Goal: Task Accomplishment & Management: Use online tool/utility

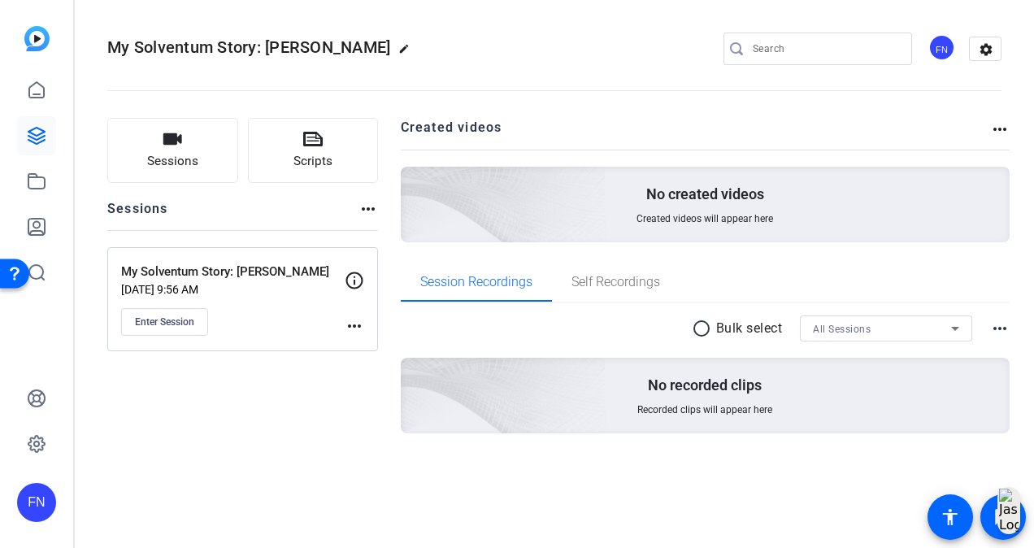
click at [356, 325] on mat-icon "more_horiz" at bounding box center [355, 326] width 20 height 20
click at [372, 374] on span "Archive Session" at bounding box center [395, 369] width 74 height 20
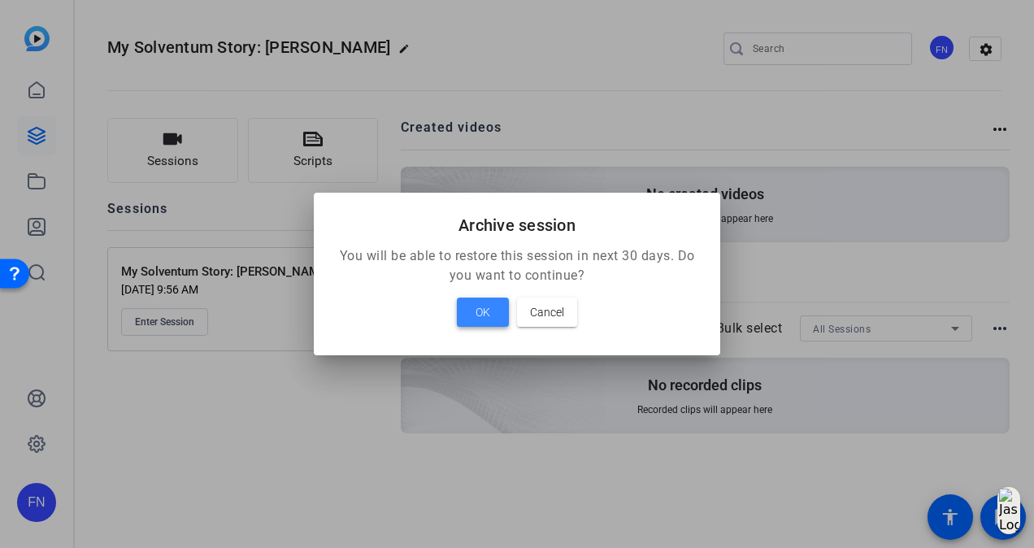
click at [484, 313] on span "OK" at bounding box center [482, 312] width 15 height 20
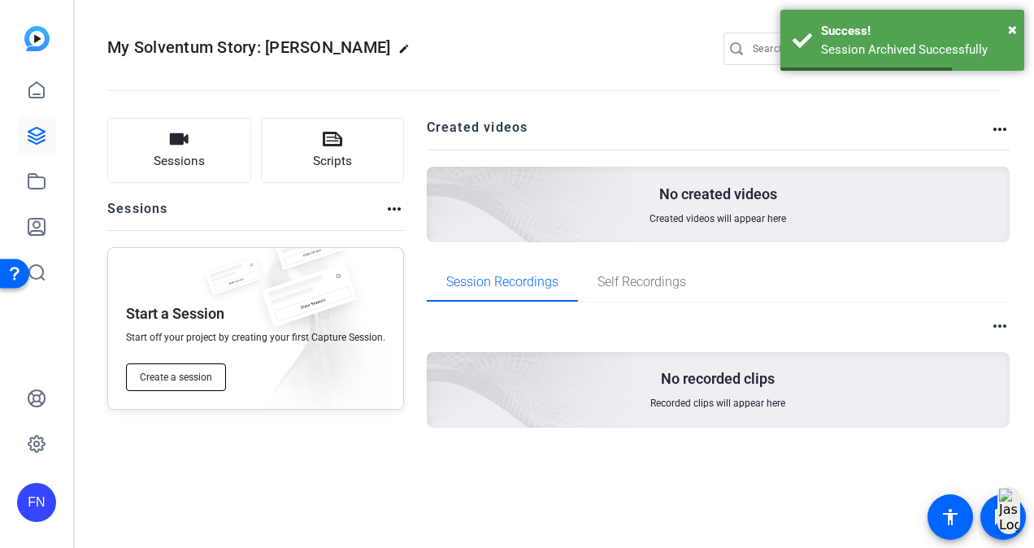
click at [177, 377] on span "Create a session" at bounding box center [176, 377] width 72 height 13
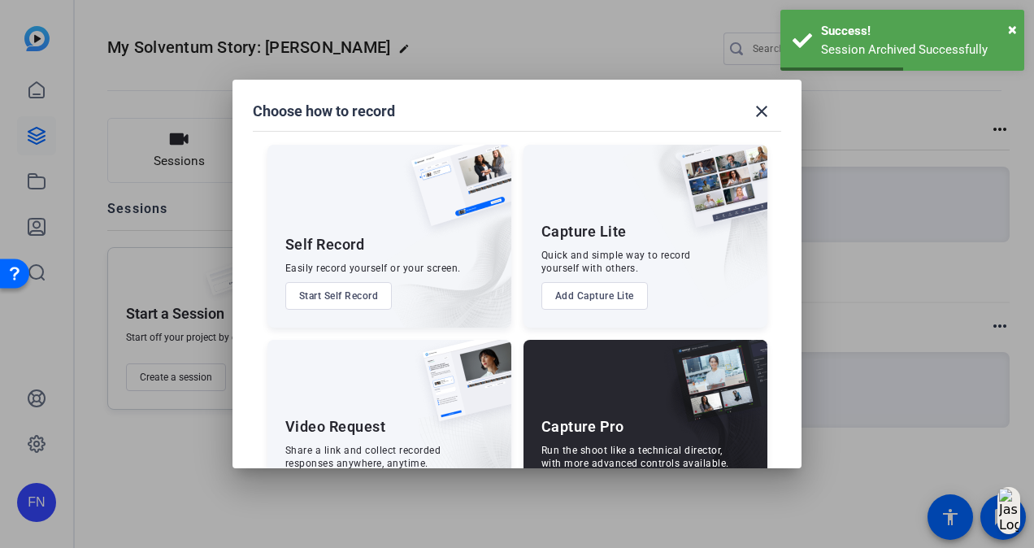
scroll to position [70, 0]
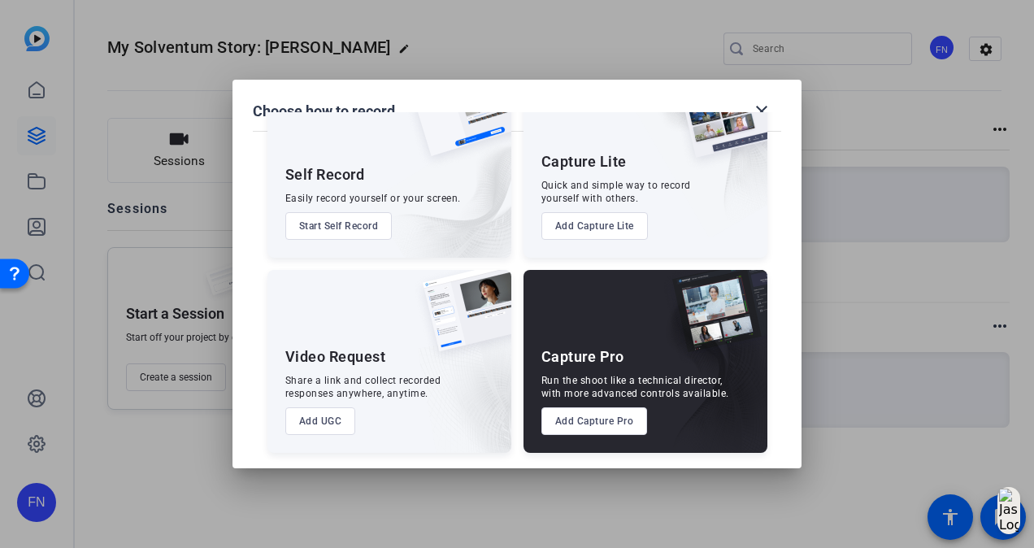
click at [554, 419] on button "Add Capture Pro" at bounding box center [594, 421] width 106 height 28
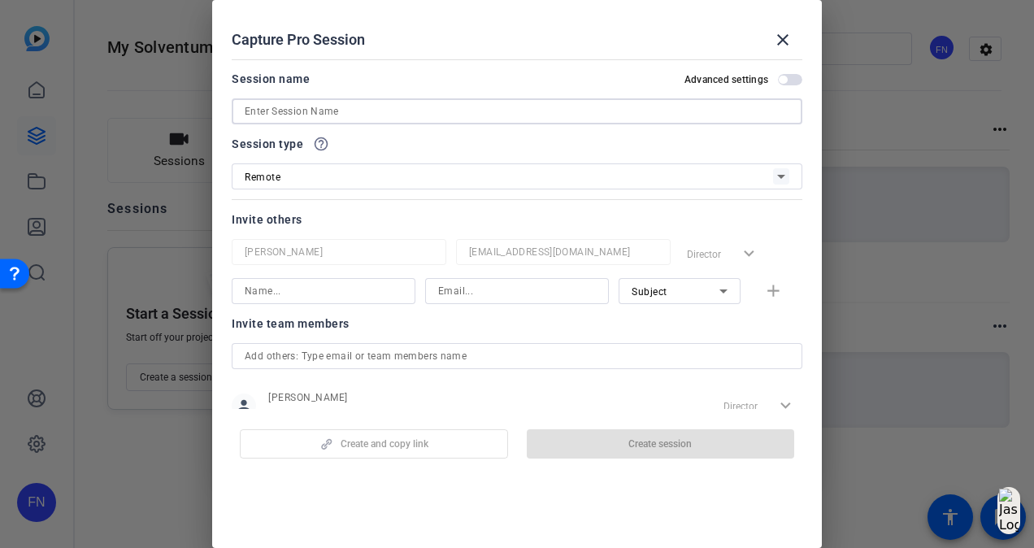
click at [371, 110] on input at bounding box center [517, 112] width 545 height 20
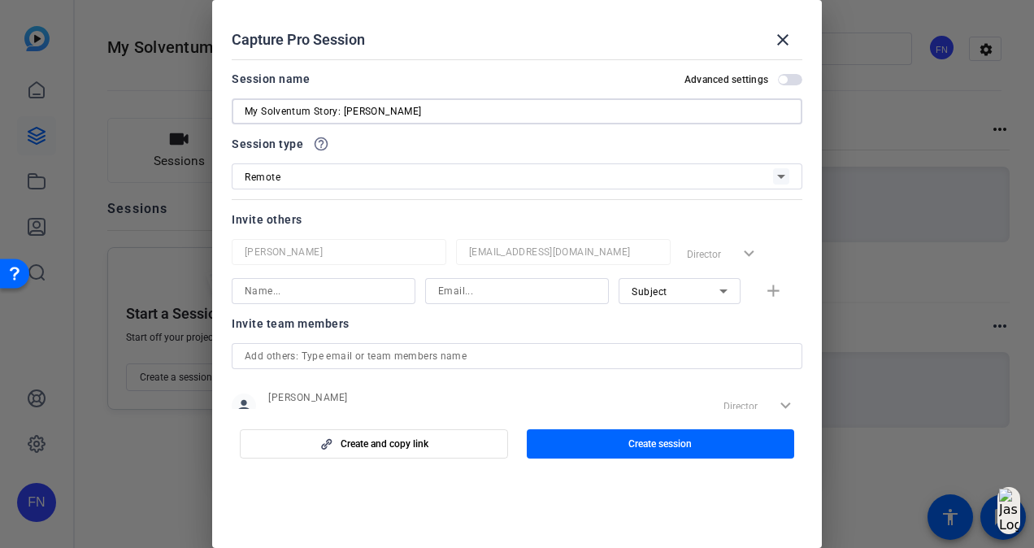
type input "My Solventum Story: [PERSON_NAME]"
click at [449, 296] on input at bounding box center [517, 291] width 158 height 20
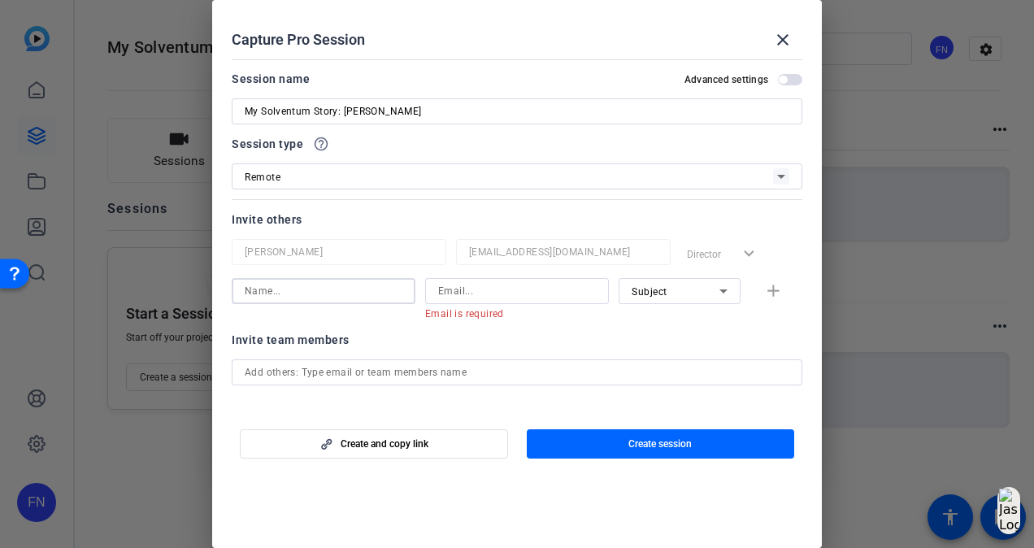
click at [331, 284] on input at bounding box center [324, 291] width 158 height 20
type input "[PERSON_NAME]"
click at [574, 287] on input at bounding box center [517, 291] width 158 height 20
paste input "[EMAIL_ADDRESS][DOMAIN_NAME]"
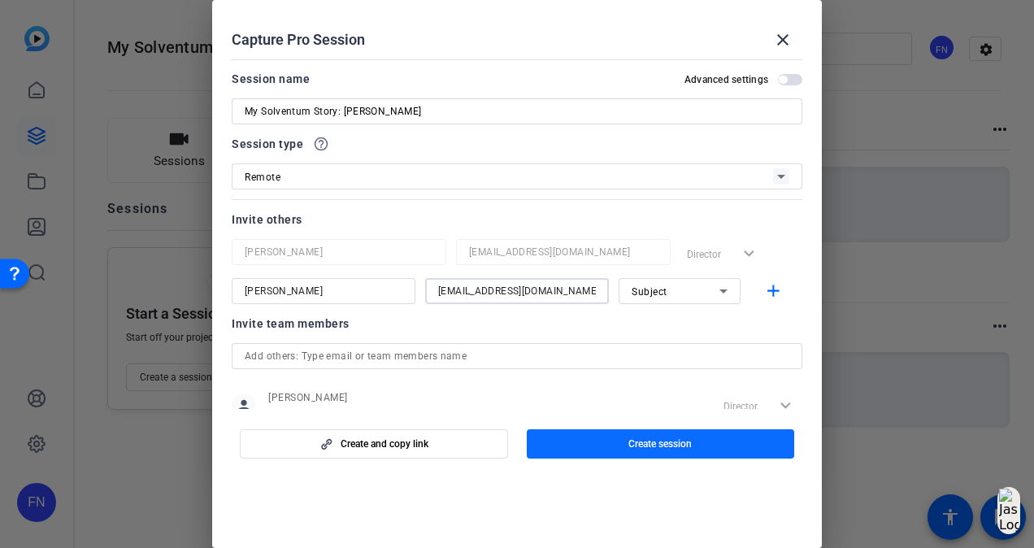
type input "[EMAIL_ADDRESS][DOMAIN_NAME]"
click at [580, 447] on span "button" at bounding box center [661, 443] width 268 height 39
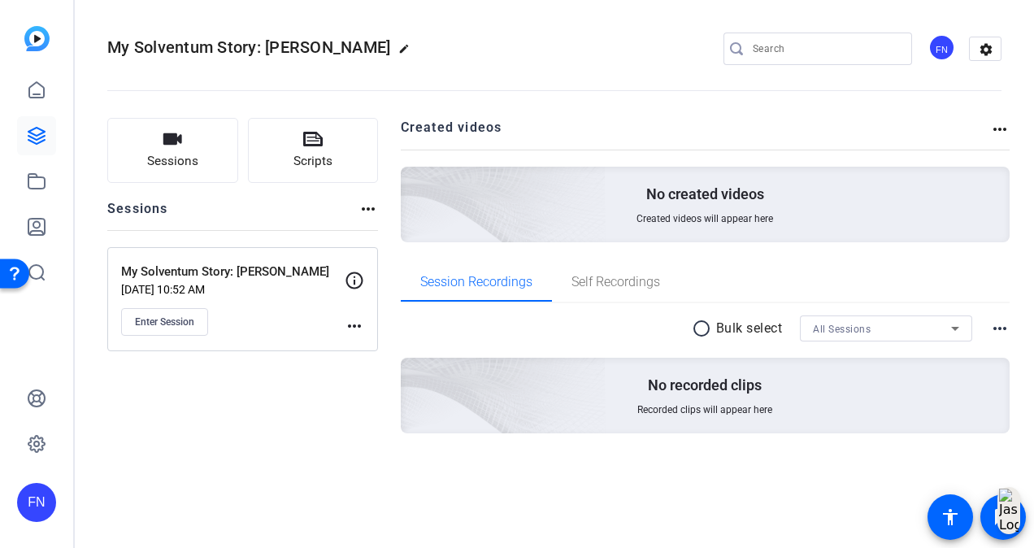
click at [358, 323] on mat-icon "more_horiz" at bounding box center [355, 326] width 20 height 20
click at [379, 344] on span "Edit Session" at bounding box center [395, 349] width 74 height 20
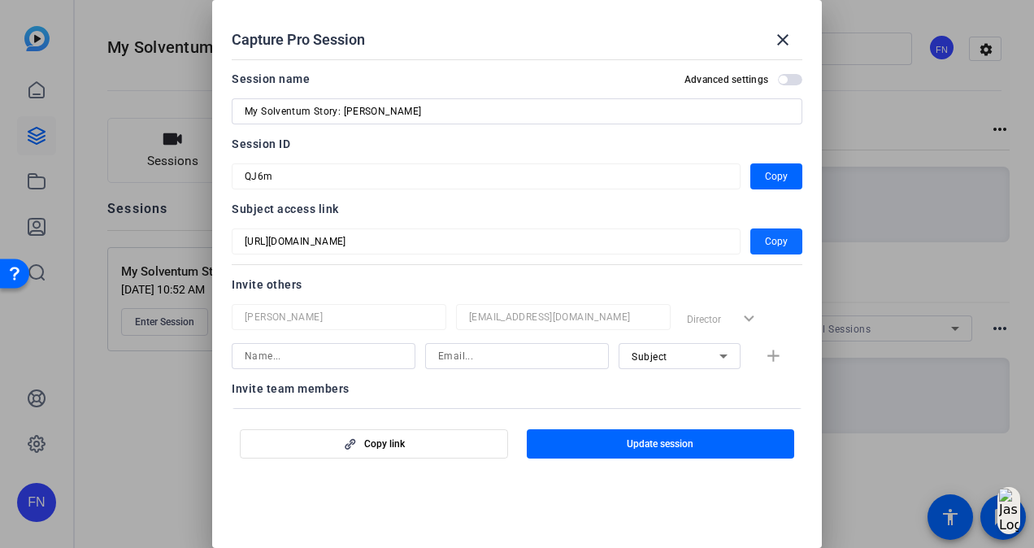
click at [785, 239] on span "button" at bounding box center [776, 241] width 52 height 39
click at [772, 170] on span "Copy" at bounding box center [776, 177] width 23 height 20
